Goal: Transaction & Acquisition: Book appointment/travel/reservation

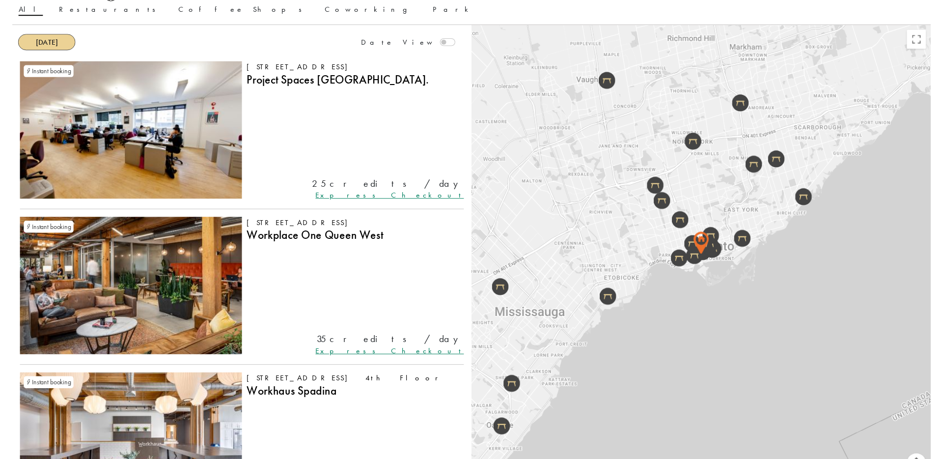
scroll to position [92, 0]
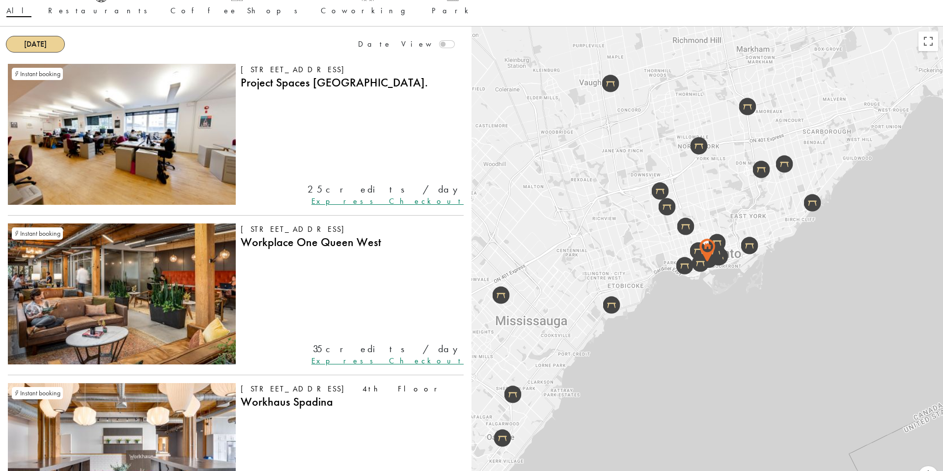
drag, startPoint x: 162, startPoint y: 272, endPoint x: 246, endPoint y: 51, distance: 236.3
drag, startPoint x: 192, startPoint y: 272, endPoint x: 191, endPoint y: 164, distance: 107.5
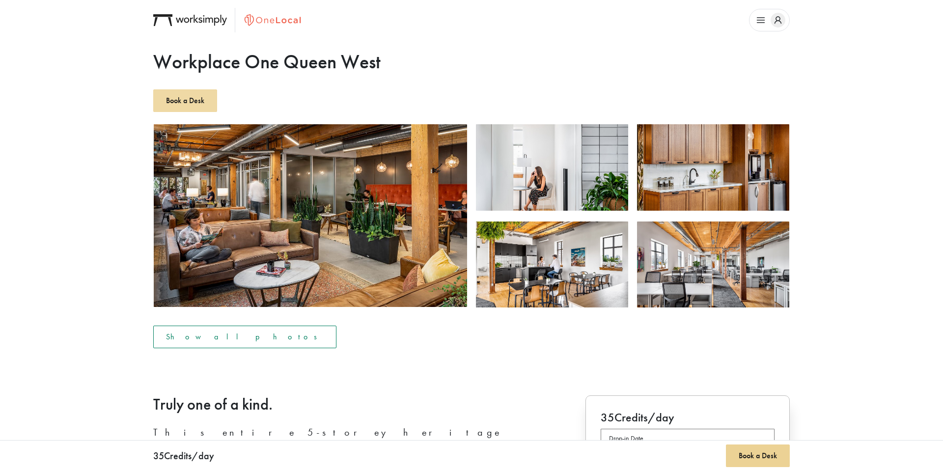
click at [191, 105] on button "Book a Desk" at bounding box center [185, 100] width 64 height 23
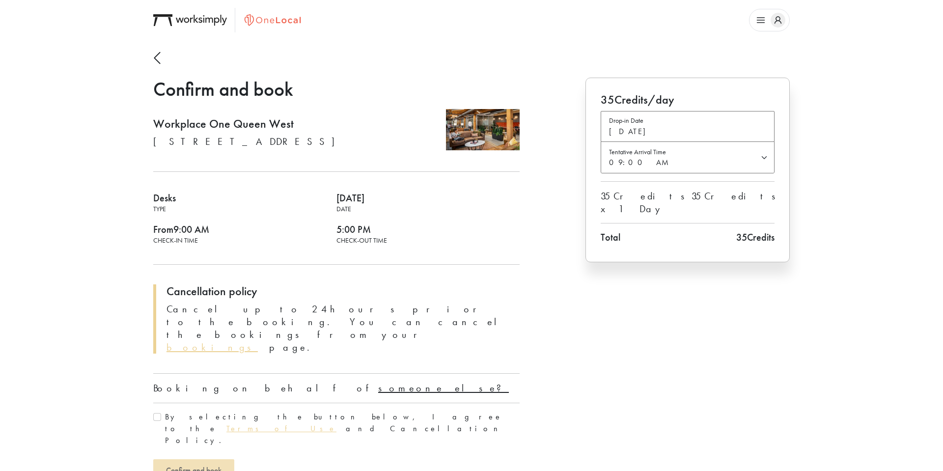
click at [378, 382] on u "someone else?" at bounding box center [443, 388] width 131 height 13
click at [231, 403] on input "text" at bounding box center [336, 415] width 366 height 25
type input "Rachel Solway"
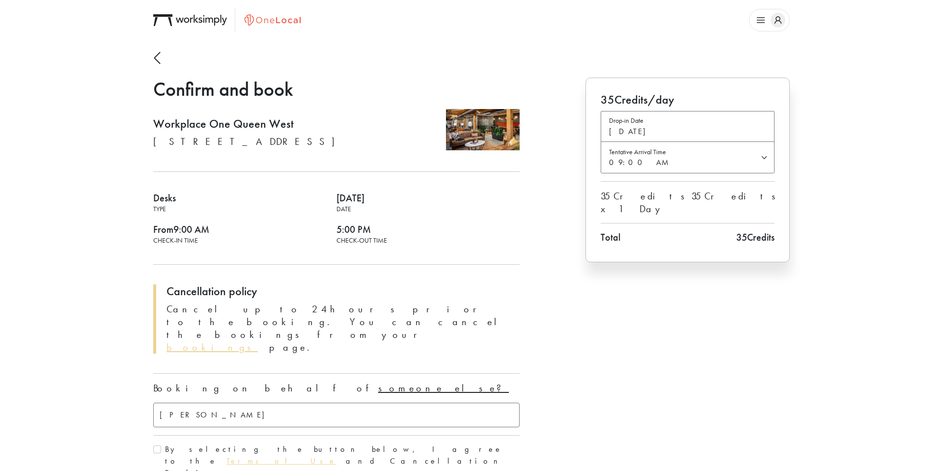
click at [190, 443] on label "By selecting the button below, I agree to the Terms of Use and Cancellation Pol…" at bounding box center [342, 460] width 355 height 35
click at [161, 445] on input "By selecting the button below, I agree to the Terms of Use and Cancellation Pol…" at bounding box center [157, 449] width 8 height 8
checkbox input "true"
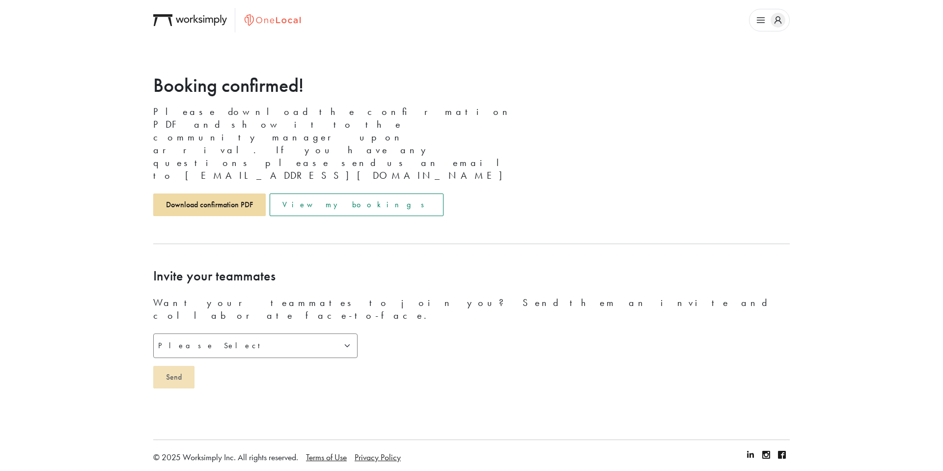
click at [238, 193] on link "Download confirmation PDF" at bounding box center [209, 204] width 112 height 23
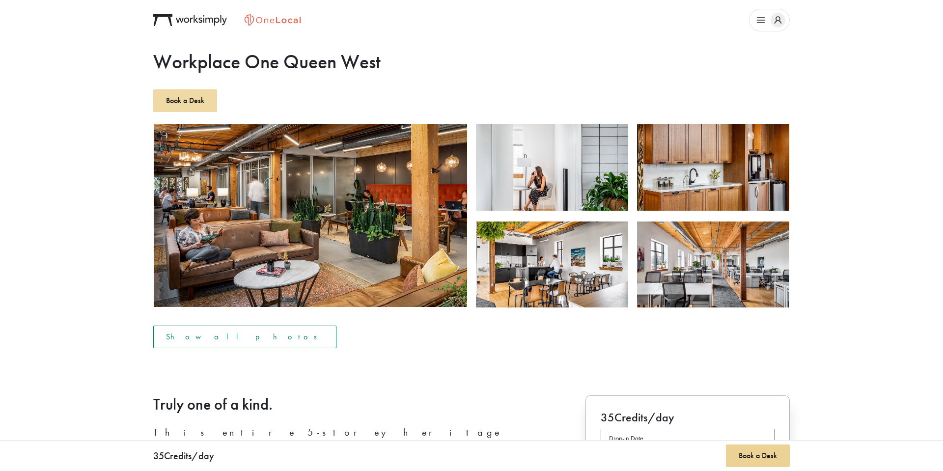
click at [176, 102] on button "Book a Desk" at bounding box center [185, 100] width 64 height 23
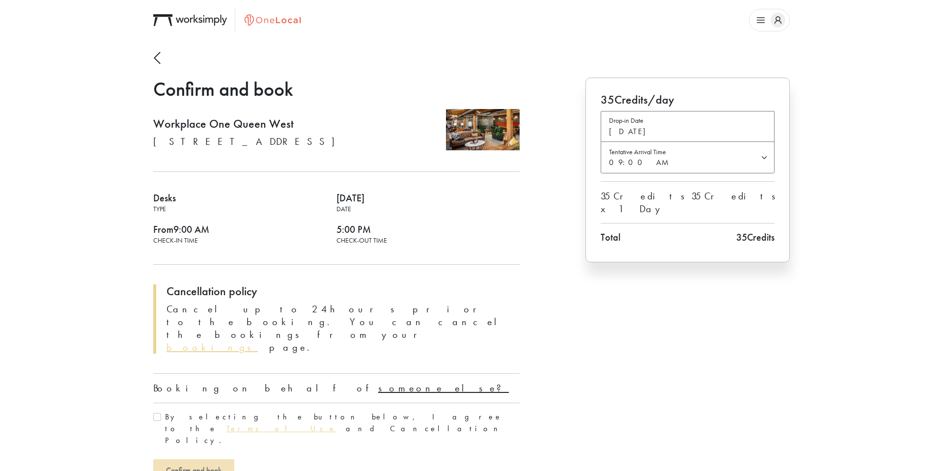
click at [378, 382] on u "someone else?" at bounding box center [443, 388] width 131 height 13
click at [243, 403] on input "text" at bounding box center [336, 415] width 366 height 25
type input "a"
type input "[PERSON_NAME]"
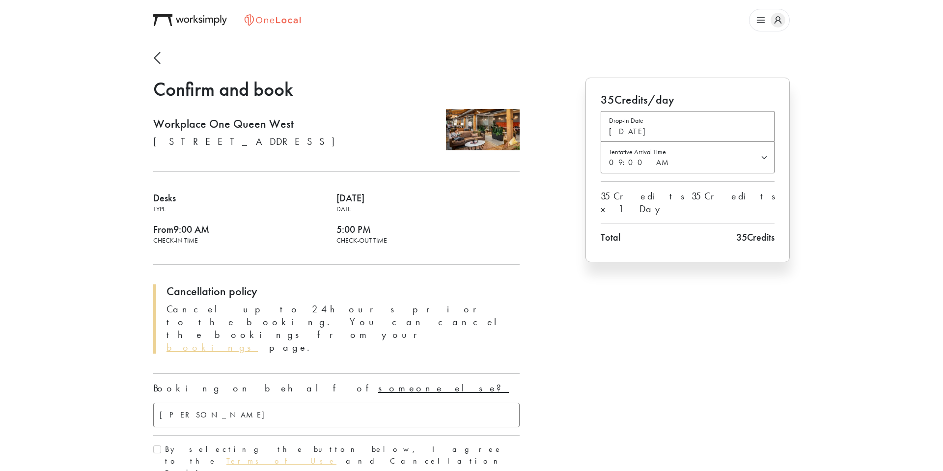
click at [180, 443] on label "By selecting the button below, I agree to the Terms of Use and Cancellation Pol…" at bounding box center [342, 460] width 355 height 35
click at [161, 445] on input "By selecting the button below, I agree to the Terms of Use and Cancellation Pol…" at bounding box center [157, 449] width 8 height 8
checkbox input "true"
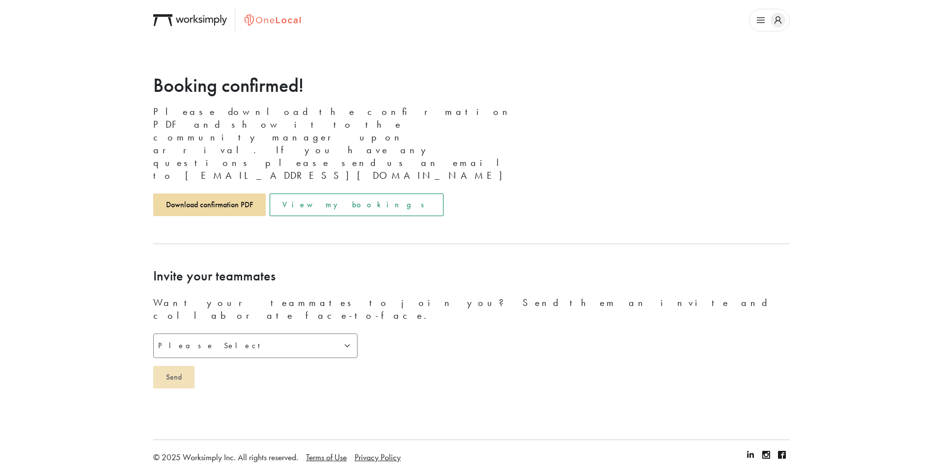
click at [177, 193] on link "Download confirmation PDF" at bounding box center [209, 204] width 112 height 23
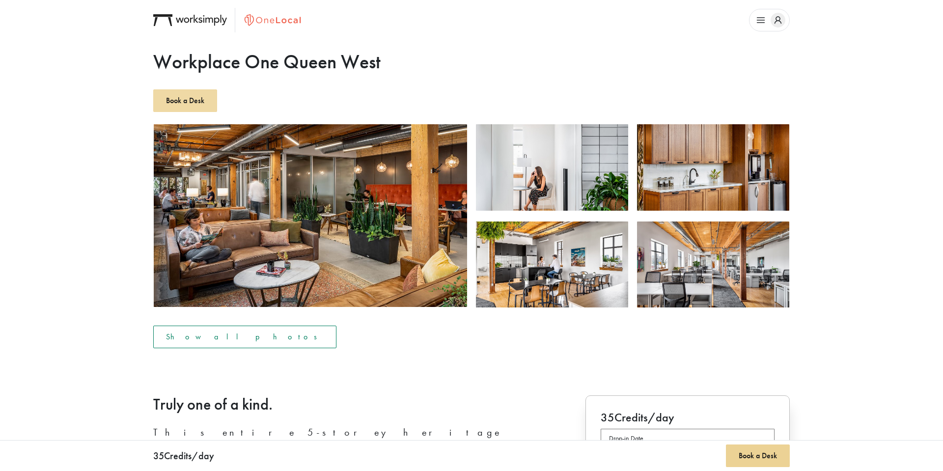
click at [181, 109] on button "Book a Desk" at bounding box center [185, 100] width 64 height 23
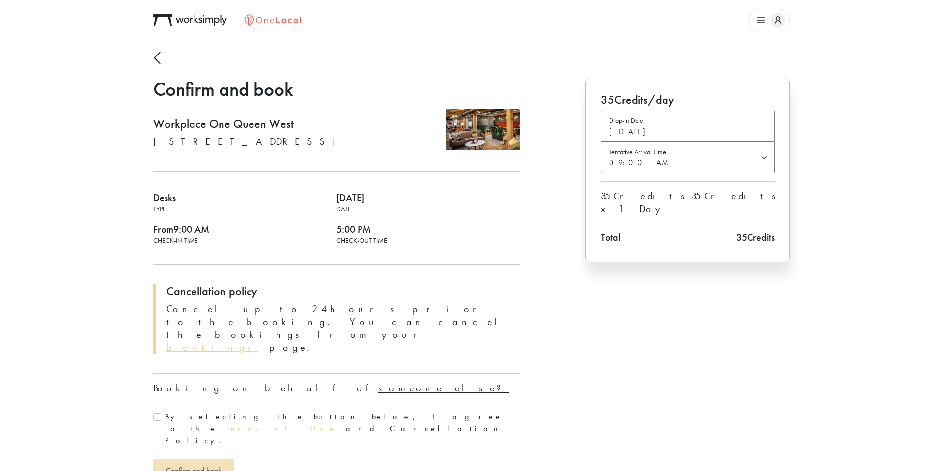
click at [378, 382] on u "someone else?" at bounding box center [443, 388] width 131 height 13
click at [240, 403] on input "text" at bounding box center [336, 415] width 366 height 25
type input "Overlea Castro"
click at [163, 443] on div "By selecting the button below, I agree to the Terms of Use and Cancellation Pol…" at bounding box center [336, 460] width 366 height 35
click at [157, 445] on input "By selecting the button below, I agree to the Terms of Use and Cancellation Pol…" at bounding box center [157, 449] width 8 height 8
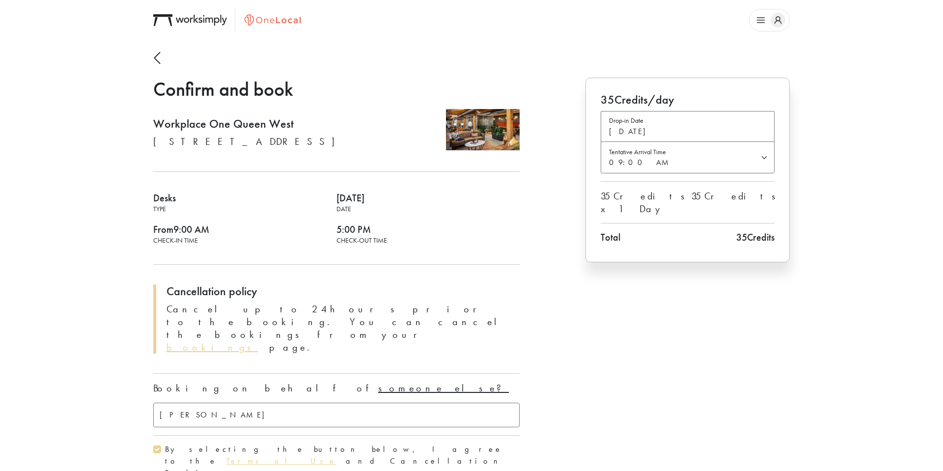
checkbox input "true"
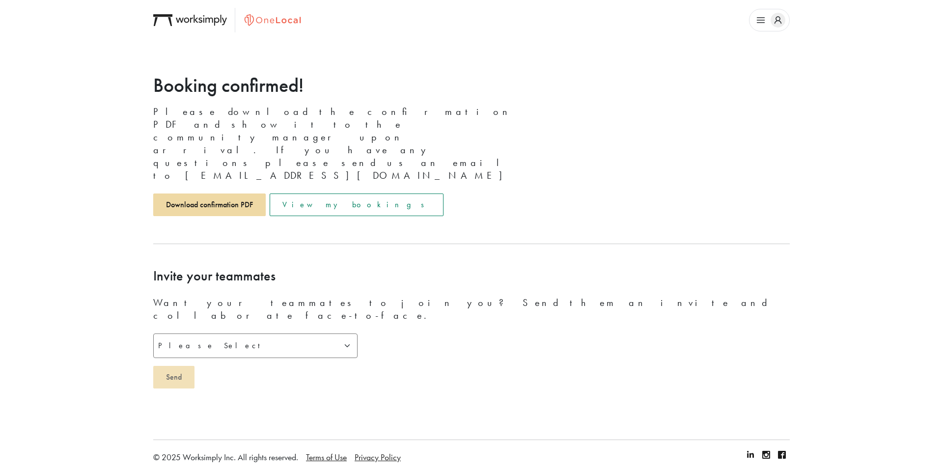
click at [218, 193] on link "Download confirmation PDF" at bounding box center [209, 204] width 112 height 23
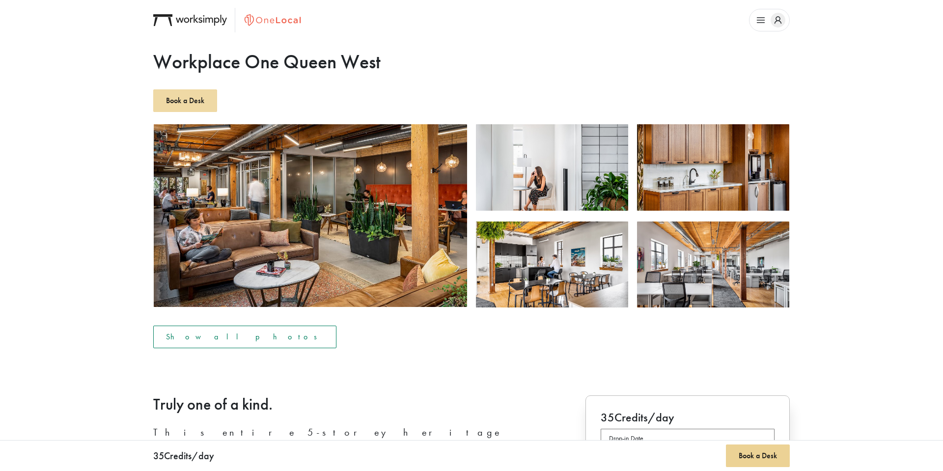
click at [195, 110] on button "Book a Desk" at bounding box center [185, 100] width 64 height 23
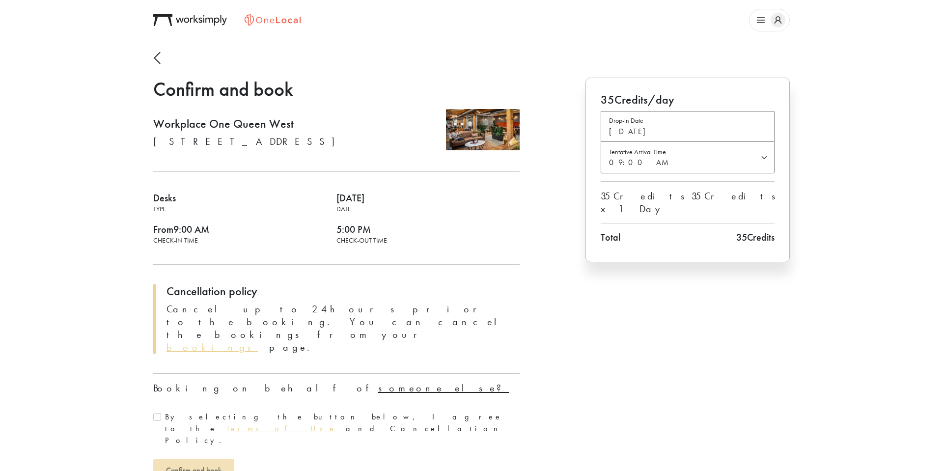
click at [378, 382] on u "someone else?" at bounding box center [443, 388] width 131 height 13
click at [225, 403] on input "text" at bounding box center [336, 415] width 366 height 25
type input "[PERSON_NAME]"
click at [165, 443] on label "By selecting the button below, I agree to the Terms of Use and Cancellation Pol…" at bounding box center [342, 460] width 355 height 35
click at [161, 445] on input "By selecting the button below, I agree to the Terms of Use and Cancellation Pol…" at bounding box center [157, 449] width 8 height 8
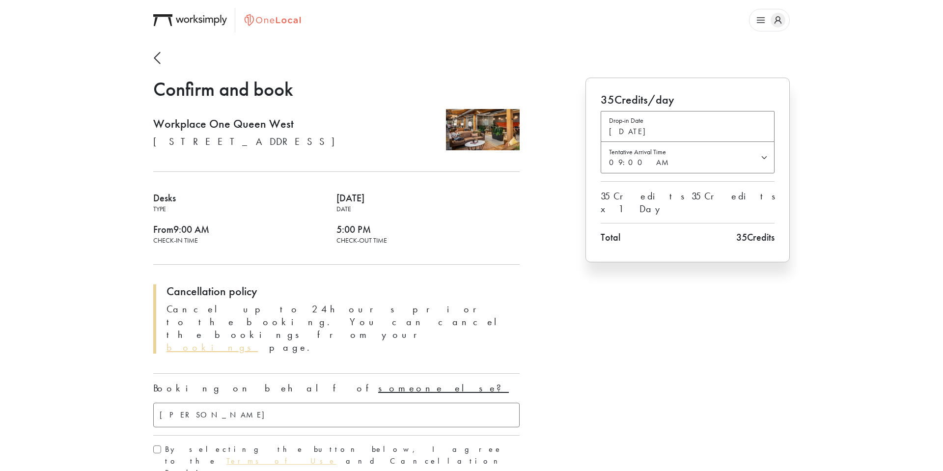
checkbox input "true"
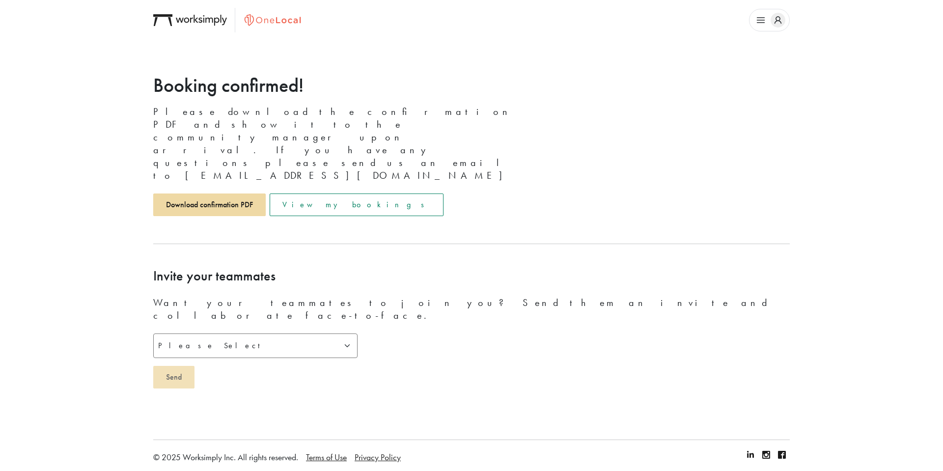
click at [223, 193] on link "Download confirmation PDF" at bounding box center [209, 204] width 112 height 23
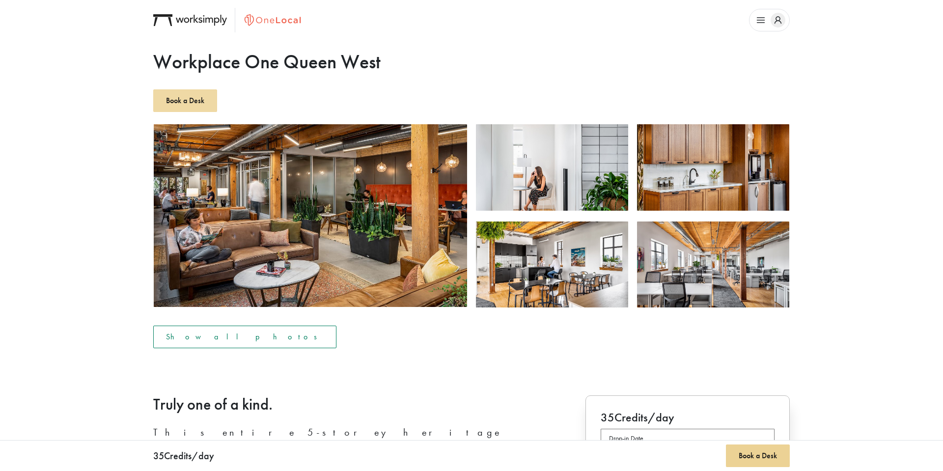
click at [176, 95] on button "Book a Desk" at bounding box center [185, 100] width 64 height 23
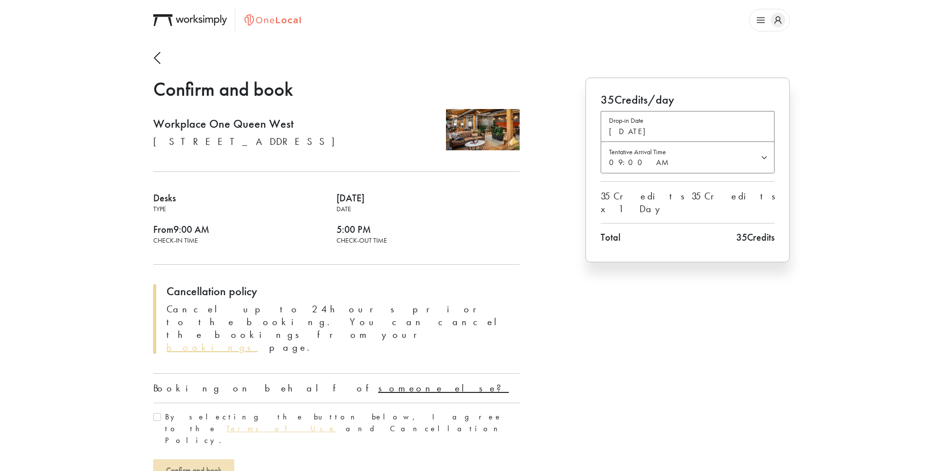
click at [378, 382] on u "someone else?" at bounding box center [443, 388] width 131 height 13
click at [242, 403] on input "text" at bounding box center [336, 415] width 366 height 25
type input "Tessa Martires"
click at [187, 443] on label "By selecting the button below, I agree to the Terms of Use and Cancellation Pol…" at bounding box center [342, 460] width 355 height 35
click at [161, 445] on input "By selecting the button below, I agree to the Terms of Use and Cancellation Pol…" at bounding box center [157, 449] width 8 height 8
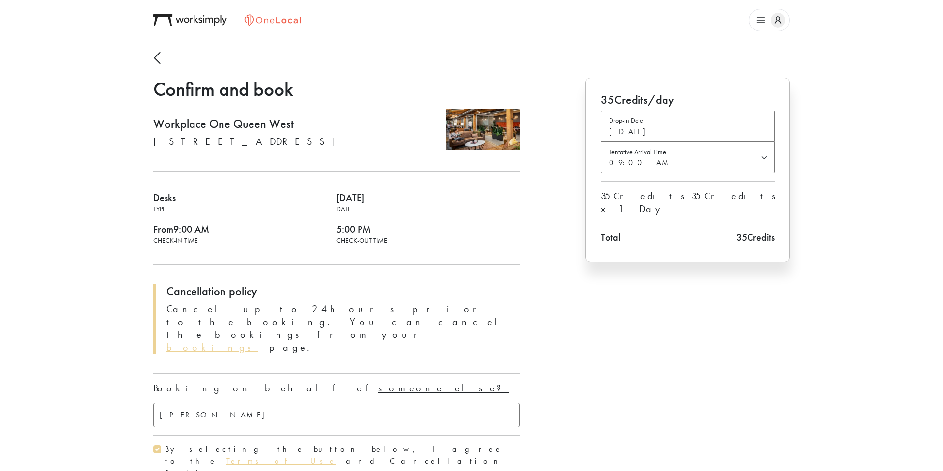
checkbox input "true"
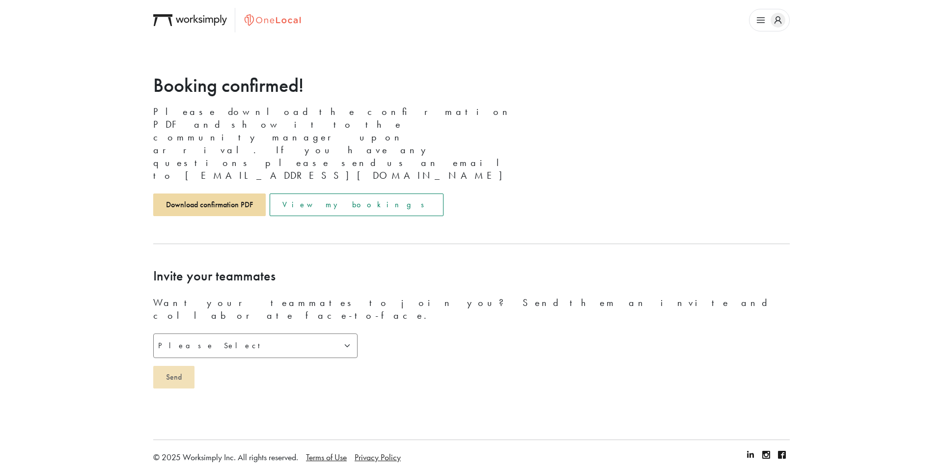
click at [198, 193] on link "Download confirmation PDF" at bounding box center [209, 204] width 112 height 23
